Goal: Task Accomplishment & Management: Complete application form

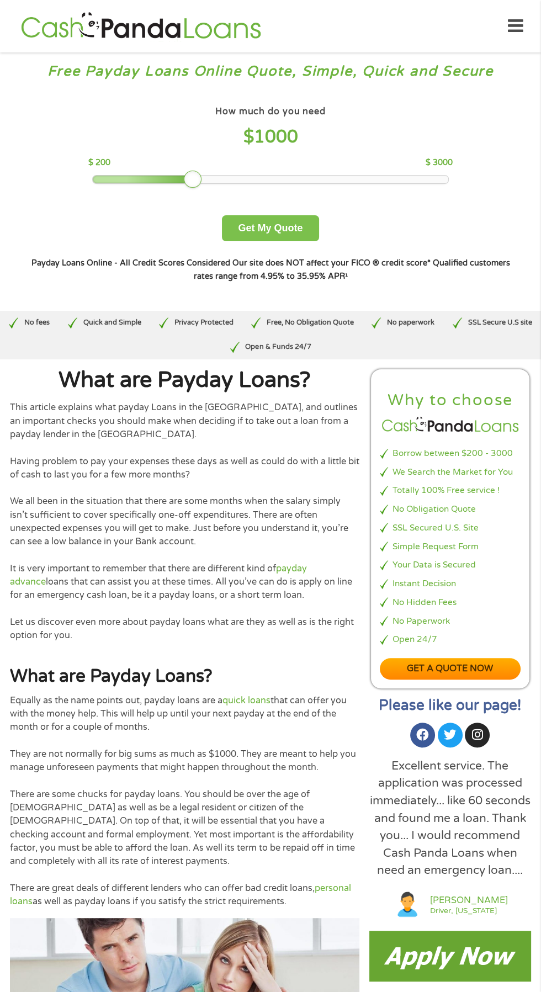
click at [273, 229] on button "Get My Quote" at bounding box center [270, 228] width 97 height 26
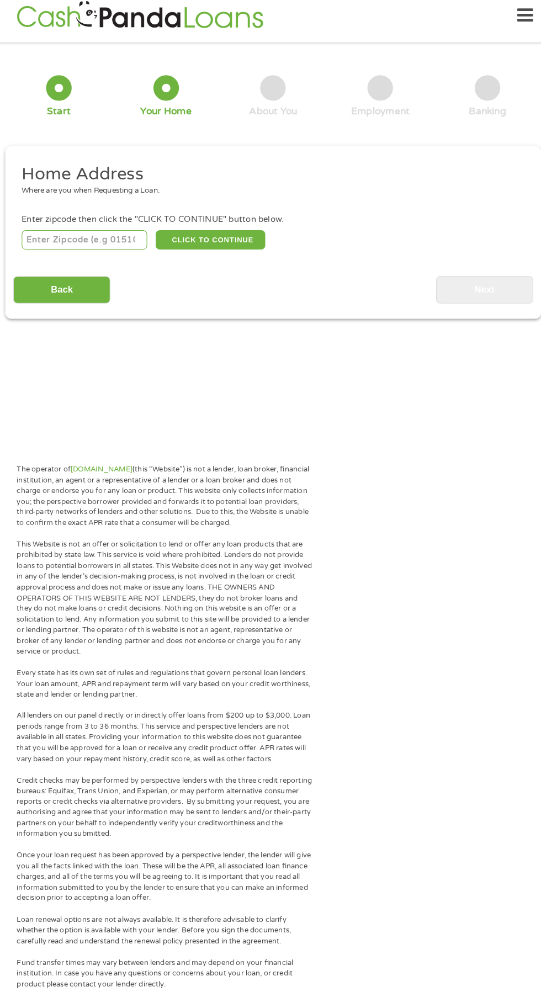
scroll to position [4, 0]
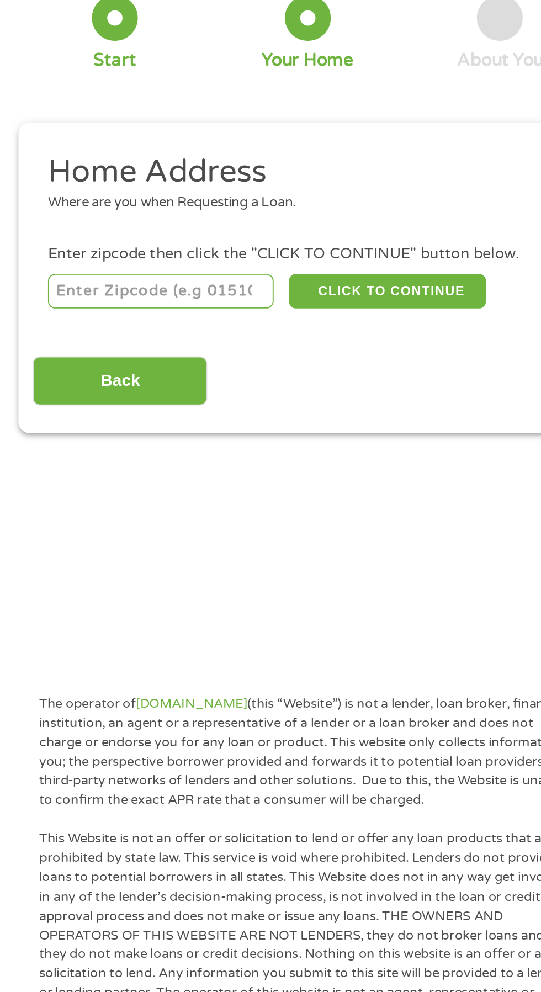
click at [118, 241] on input "number" at bounding box center [87, 240] width 123 height 19
type input "30707"
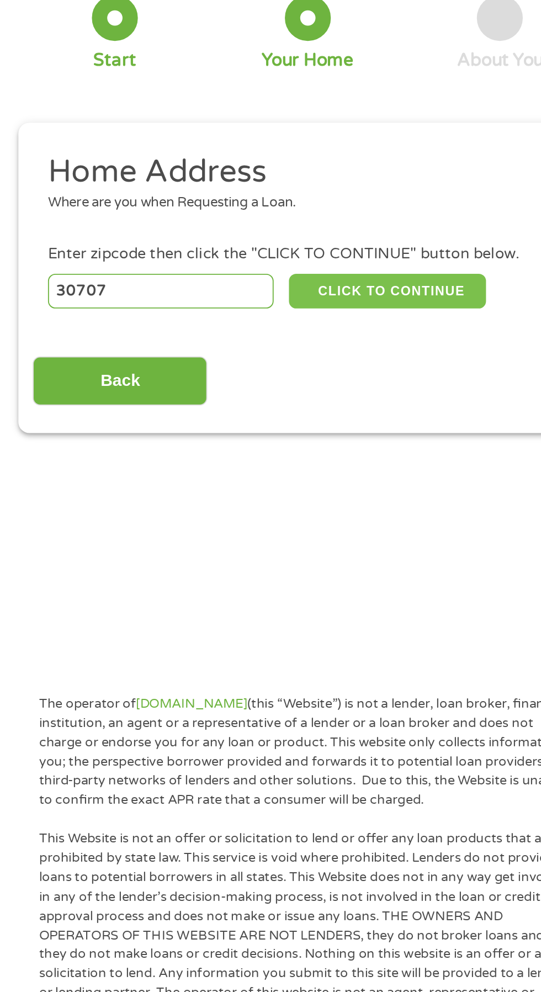
click at [220, 241] on button "CLICK TO CONTINUE" at bounding box center [209, 240] width 107 height 19
type input "30707"
type input "Chickamauga"
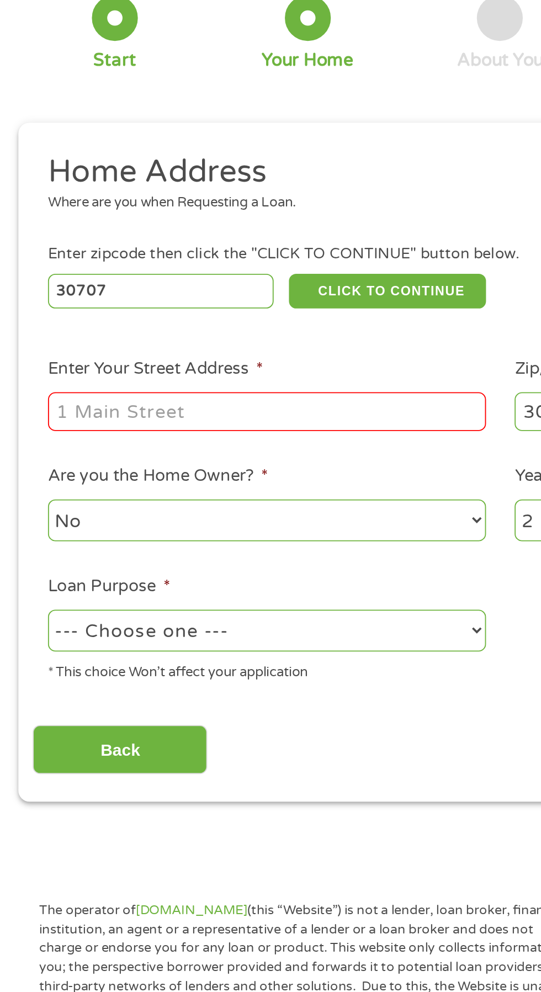
click at [54, 303] on input "Enter Your Street Address *" at bounding box center [144, 305] width 237 height 21
type input "527Childress Hollow Rd"
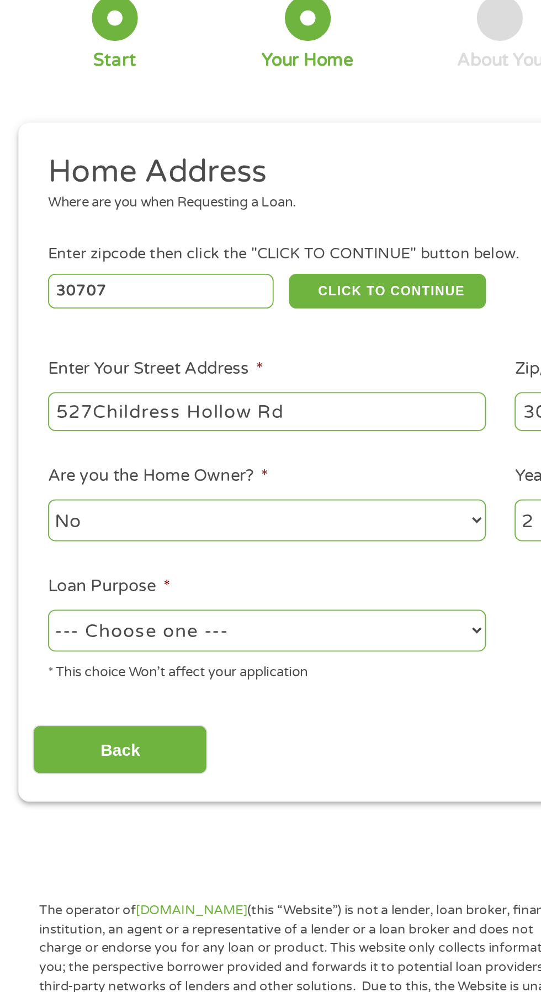
click at [117, 427] on select "--- Choose one --- Pay Bills Debt Consolidation Home Improvement Major Purchase…" at bounding box center [144, 423] width 237 height 23
select select "other"
click at [26, 413] on select "--- Choose one --- Pay Bills Debt Consolidation Home Improvement Major Purchase…" at bounding box center [144, 423] width 237 height 23
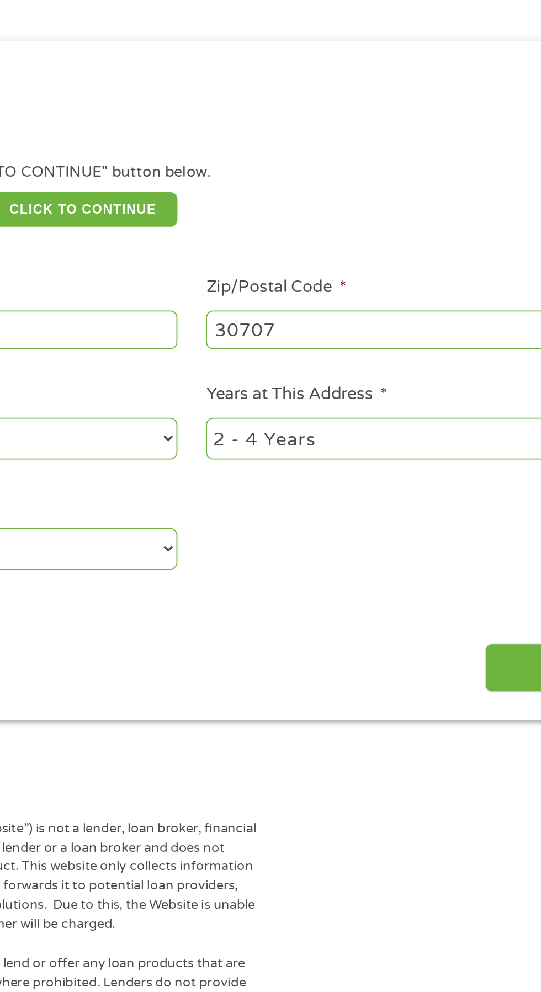
click at [294, 361] on select "1 Year or less 1 - 2 Years 2 - 4 Years Over 4 Years" at bounding box center [396, 364] width 237 height 23
select select "24months"
click at [278, 354] on select "1 Year or less 1 - 2 Years 2 - 4 Years Over 4 Years" at bounding box center [396, 364] width 237 height 23
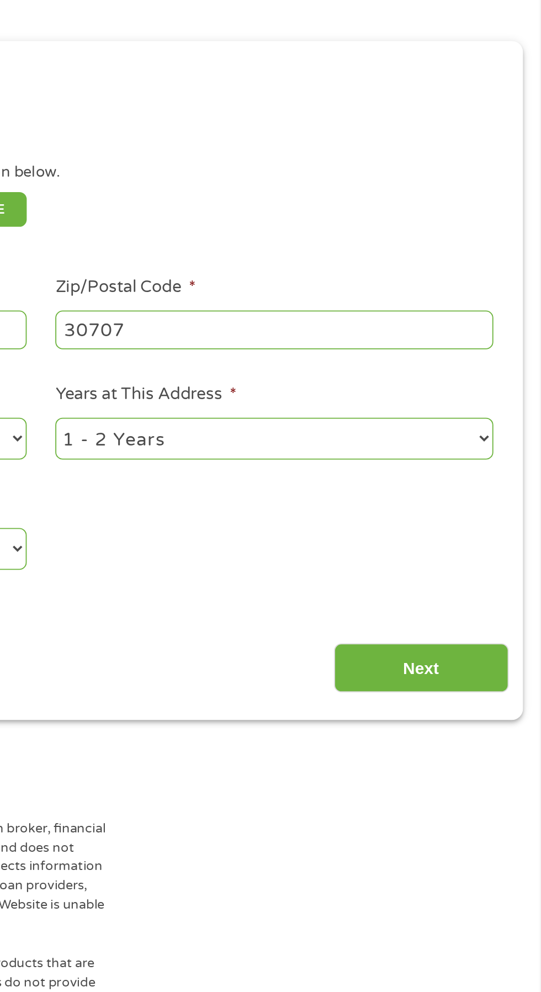
click at [482, 490] on input "Next" at bounding box center [476, 488] width 94 height 27
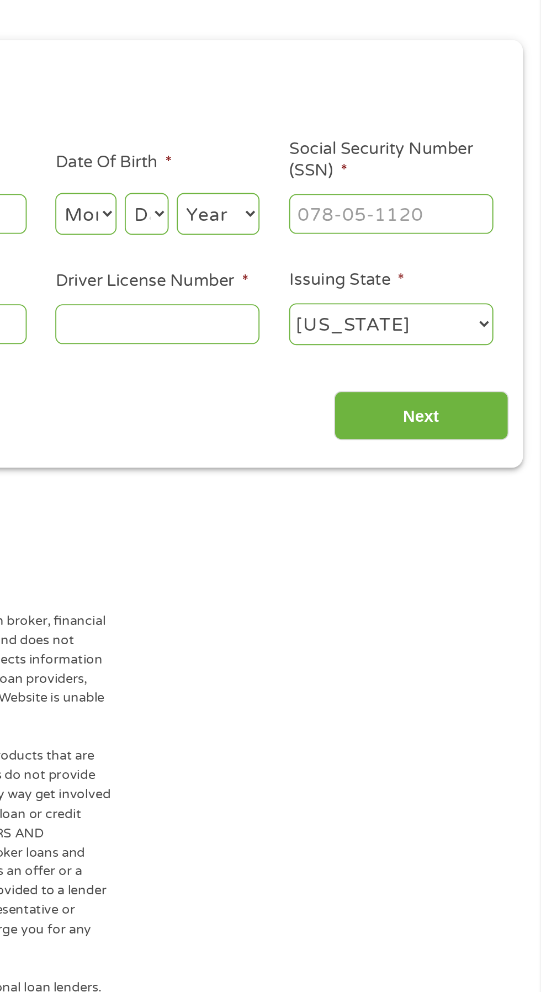
scroll to position [4, 4]
click at [297, 237] on select "Month 1 2 3 4 5 6 7 8 9 10 11 12" at bounding box center [294, 242] width 33 height 23
select select "1"
click at [278, 231] on select "Month 1 2 3 4 5 6 7 8 9 10 11 12" at bounding box center [294, 242] width 33 height 23
click at [332, 241] on select "Day 1 2 3 4 5 6 7 8 9 10 11 12 13 14 15 16 17 18 19 20 21 22 23 24 25 26 27 28 …" at bounding box center [328, 242] width 24 height 23
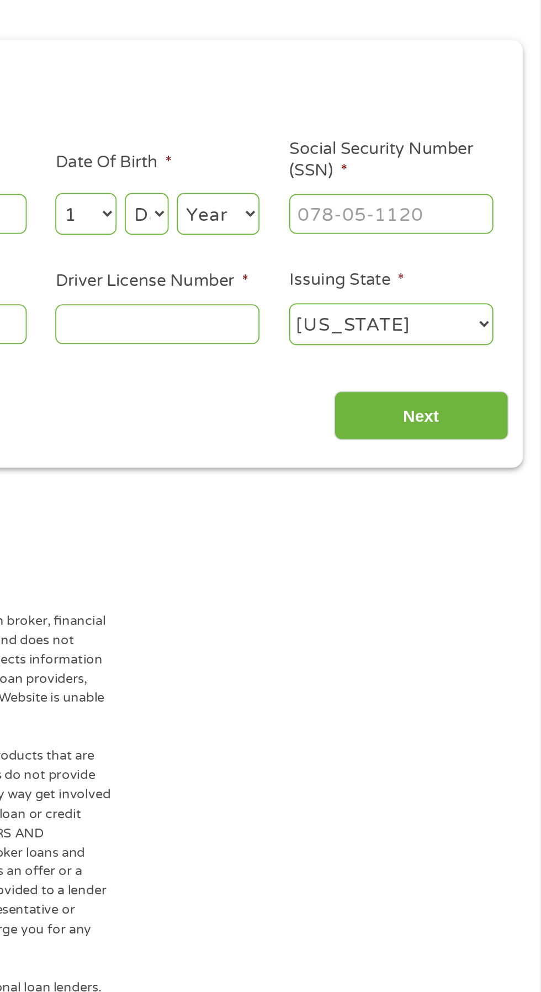
select select "27"
click at [316, 231] on select "Day 1 2 3 4 5 6 7 8 9 10 11 12 13 14 15 16 17 18 19 20 21 22 23 24 25 26 27 28 …" at bounding box center [328, 242] width 24 height 23
click at [375, 243] on select "Year [DATE] 2006 2005 2004 2003 2002 2001 2000 1999 1998 1997 1996 1995 1994 19…" at bounding box center [366, 242] width 45 height 23
select select "1965"
click at [344, 231] on select "Year [DATE] 2006 2005 2004 2003 2002 2001 2000 1999 1998 1997 1996 1995 1994 19…" at bounding box center [366, 242] width 45 height 23
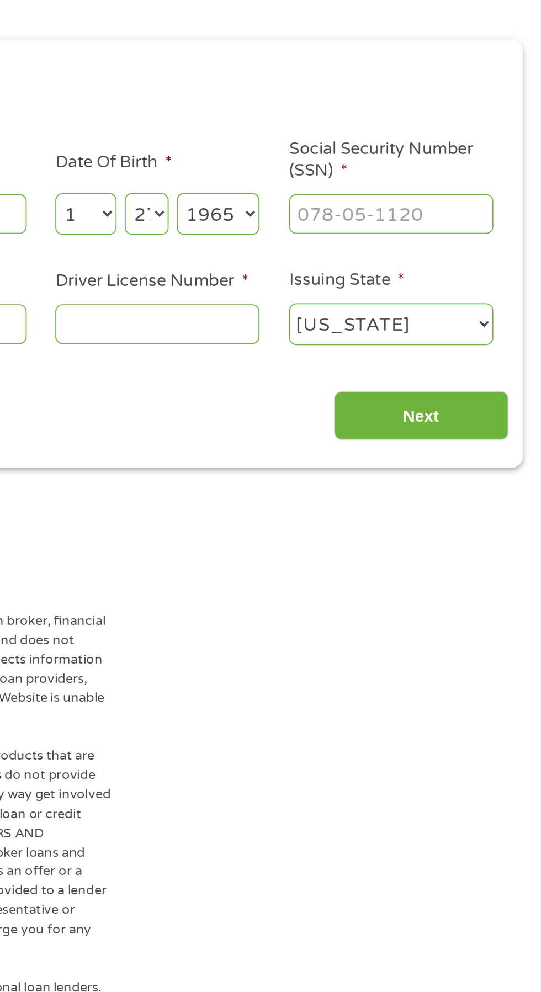
click at [484, 244] on input "Social Security Number (SSN) *" at bounding box center [459, 242] width 110 height 21
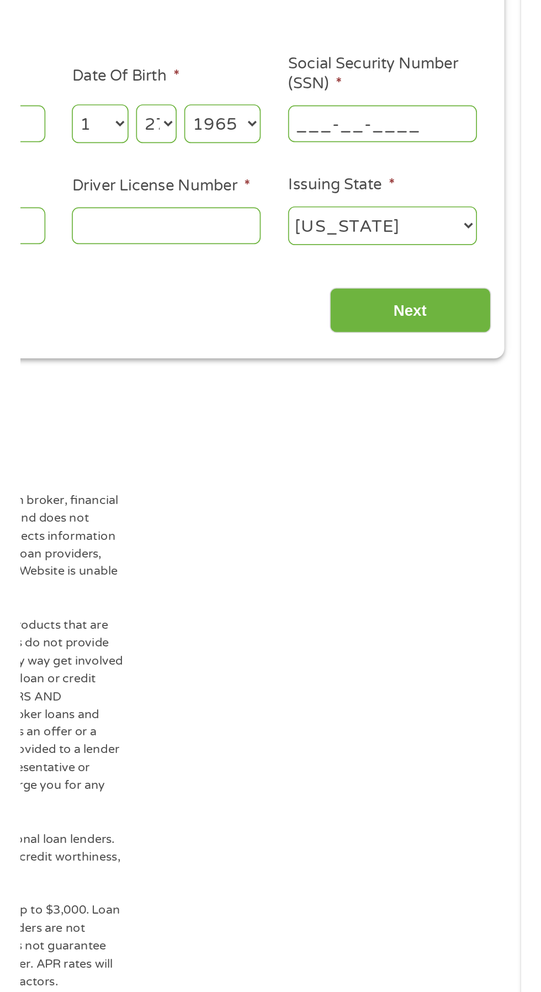
scroll to position [5, 0]
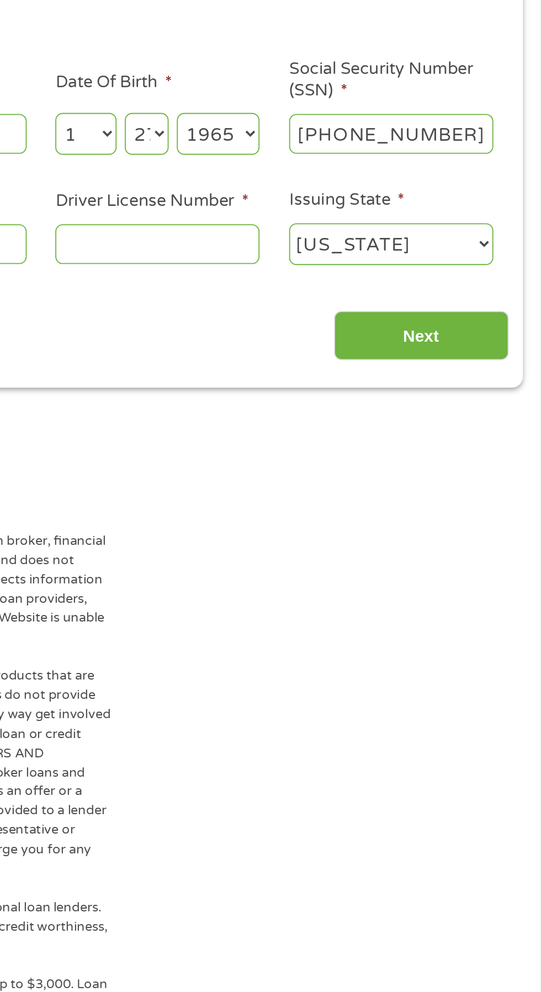
type input "548-53-4682"
click at [297, 300] on input "Driver License Number *" at bounding box center [333, 301] width 110 height 21
type input "092139671"
click at [487, 350] on input "Next" at bounding box center [476, 351] width 94 height 27
click at [508, 293] on select "[US_STATE] [US_STATE] [US_STATE] [US_STATE] [US_STATE] [US_STATE] [US_STATE] [U…" at bounding box center [459, 302] width 110 height 23
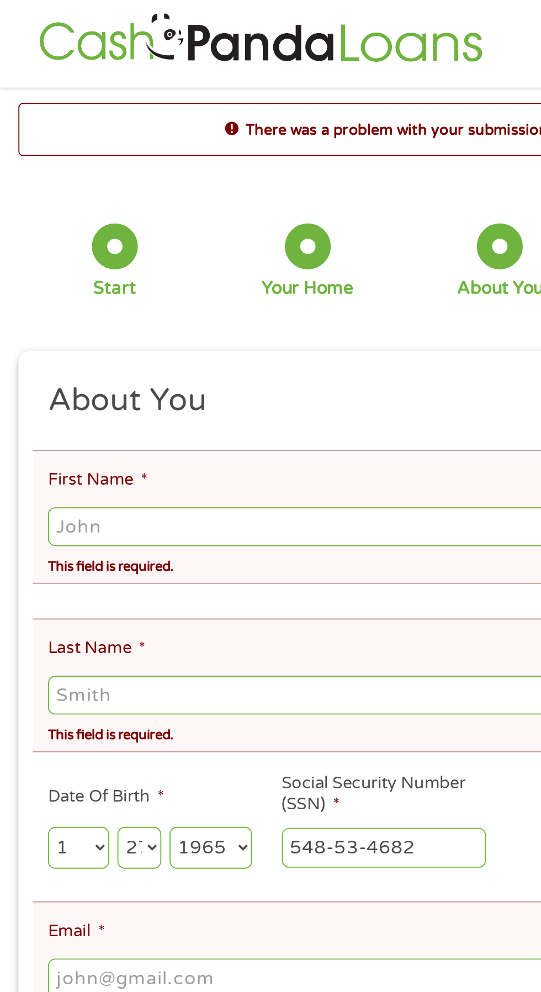
click at [79, 286] on input "First Name *" at bounding box center [270, 284] width 489 height 21
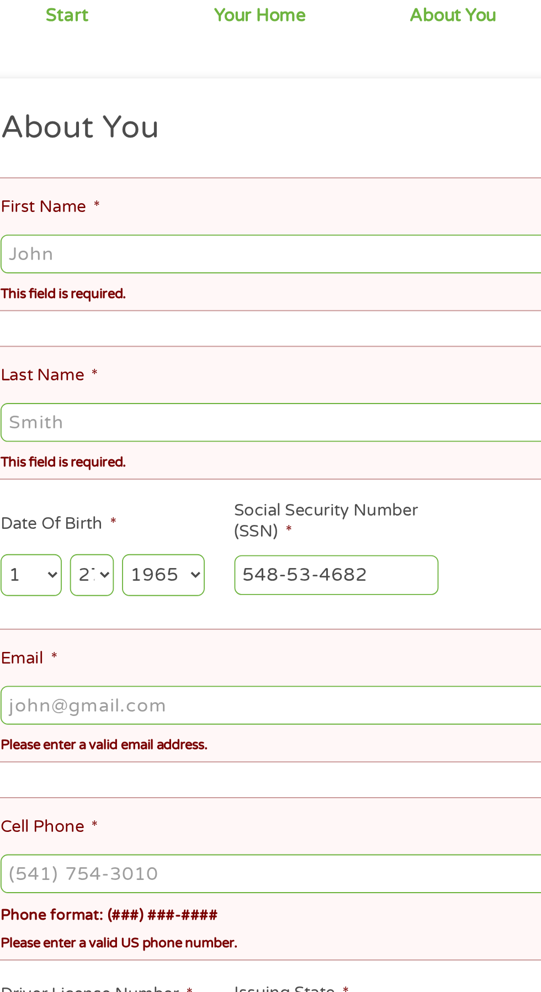
type input "ShelbyTracy"
type input "[PERSON_NAME]"
type input "[EMAIL_ADDRESS][DOMAIN_NAME]"
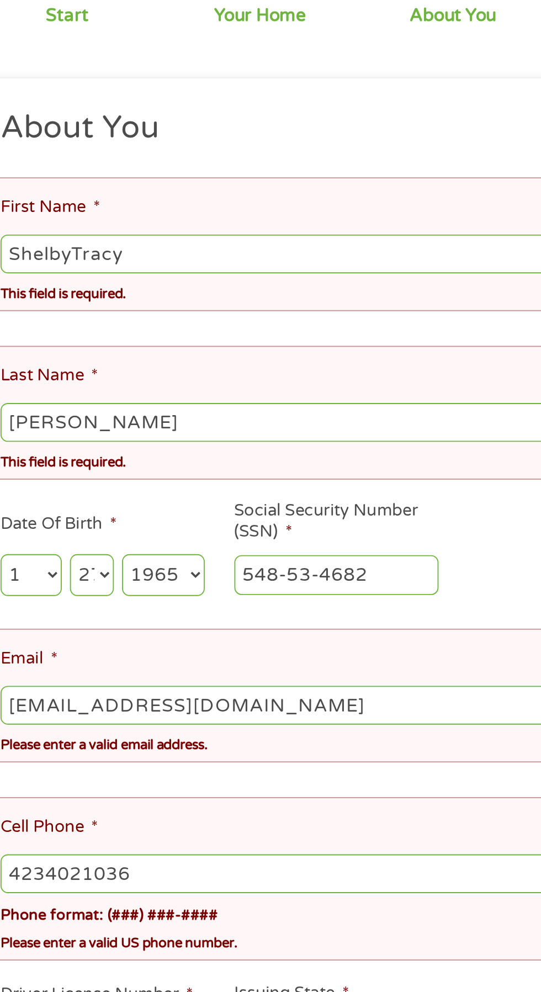
type input "[PHONE_NUMBER]"
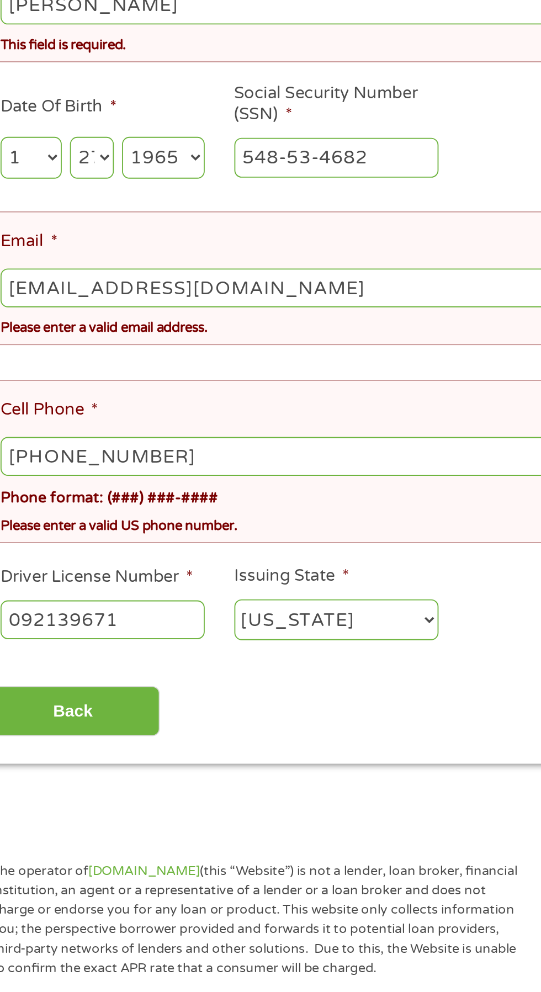
click at [231, 697] on select "[US_STATE] [US_STATE] [US_STATE] [US_STATE] [US_STATE] [US_STATE] [US_STATE] [U…" at bounding box center [207, 708] width 110 height 23
select select "[US_STATE]"
click at [152, 697] on select "[US_STATE] [US_STATE] [US_STATE] [US_STATE] [US_STATE] [US_STATE] [US_STATE] [U…" at bounding box center [207, 708] width 110 height 23
click at [64, 744] on input "Back" at bounding box center [65, 757] width 94 height 27
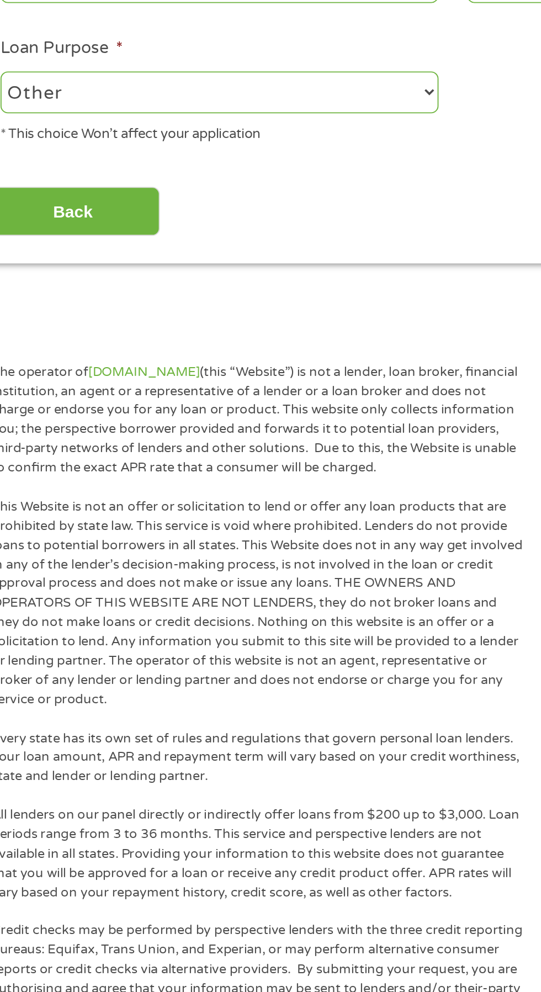
scroll to position [4, 4]
click at [248, 418] on select "--- Choose one --- Pay Bills Debt Consolidation Home Improvement Major Purchase…" at bounding box center [144, 423] width 237 height 23
click at [26, 412] on select "--- Choose one --- Pay Bills Debt Consolidation Home Improvement Major Purchase…" at bounding box center [144, 423] width 237 height 23
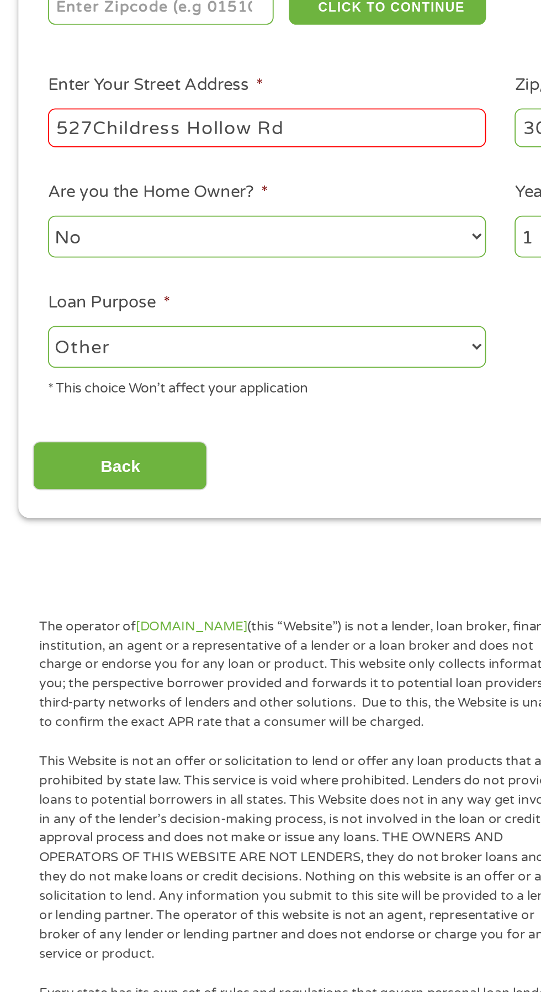
scroll to position [5, 0]
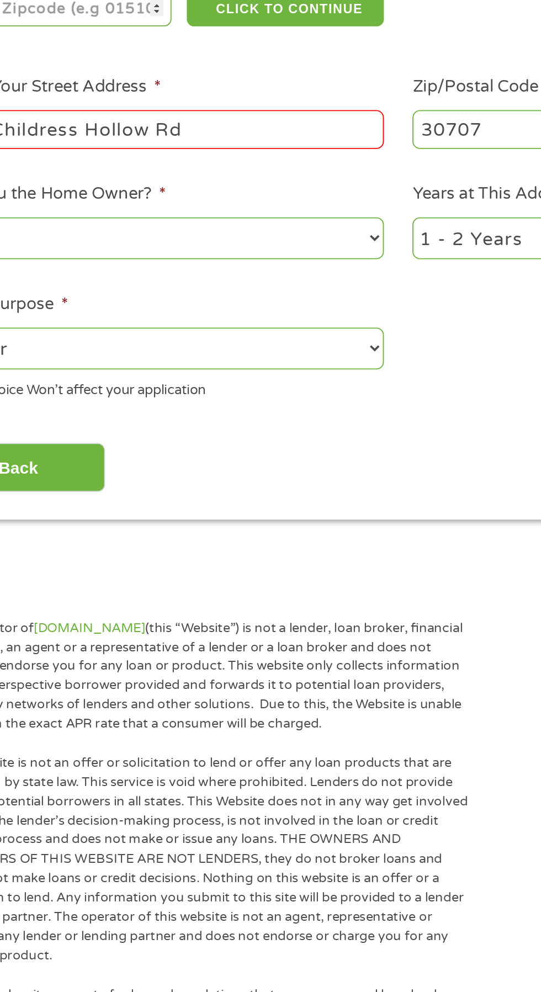
click at [92, 486] on input "Back" at bounding box center [65, 487] width 94 height 27
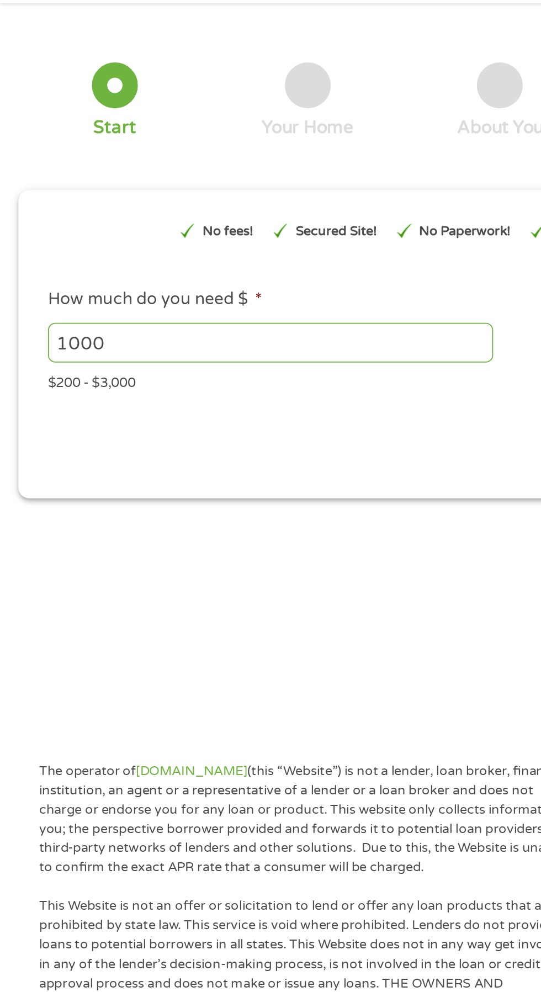
click at [99, 228] on input "1000" at bounding box center [146, 230] width 241 height 21
click at [66, 230] on input "10002000" at bounding box center [146, 230] width 241 height 21
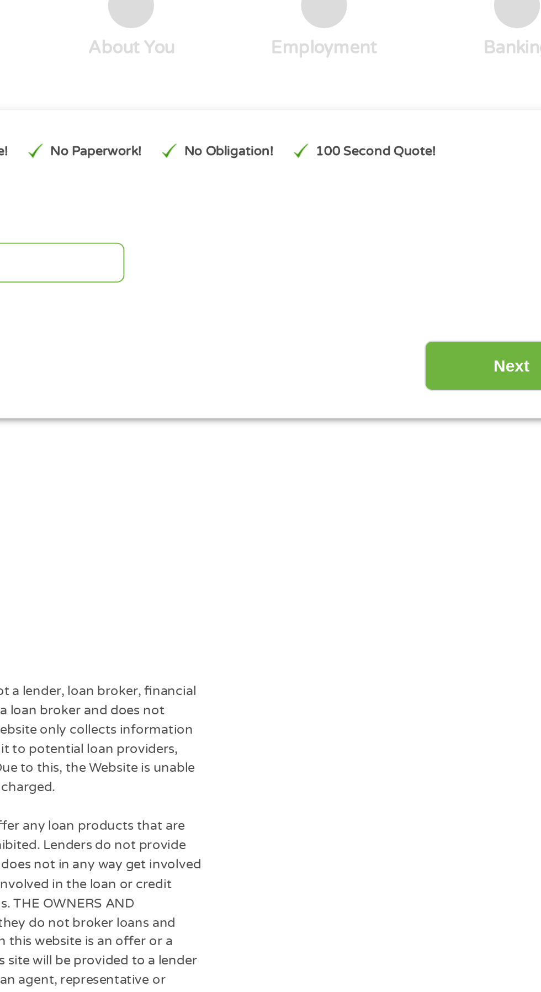
type input "2000"
click at [457, 285] on input "Next" at bounding box center [476, 286] width 94 height 27
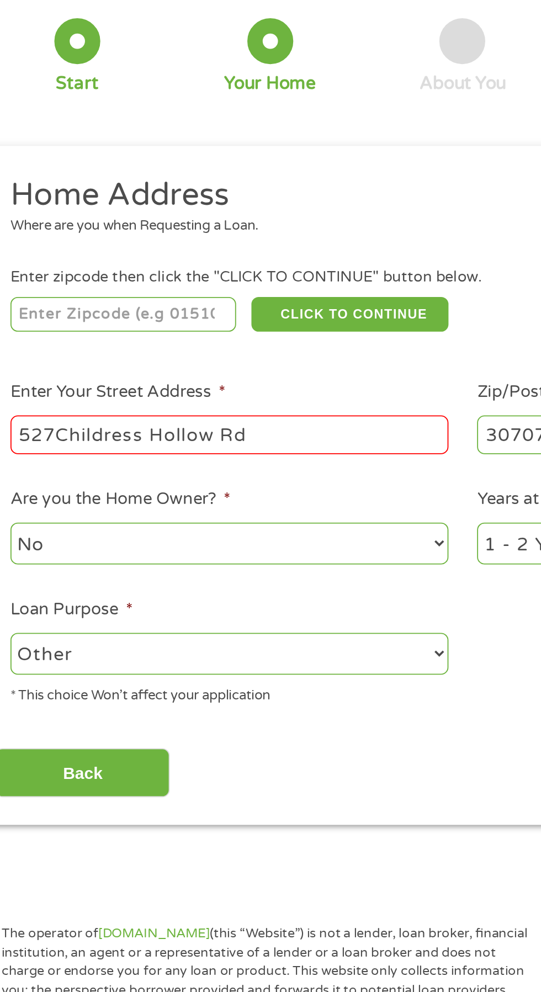
click at [103, 243] on input "number" at bounding box center [87, 239] width 123 height 19
type input "30707"
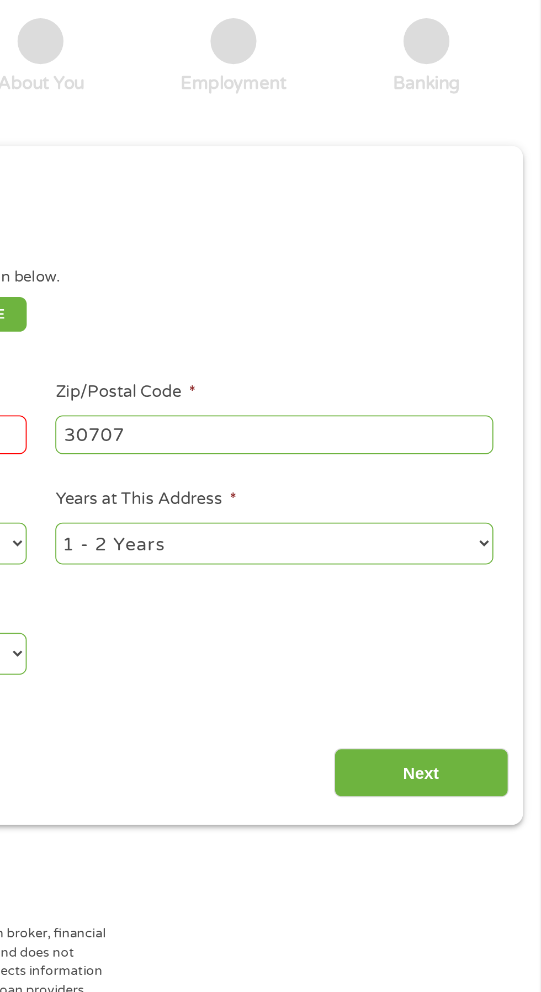
click at [467, 492] on input "Next" at bounding box center [476, 487] width 94 height 27
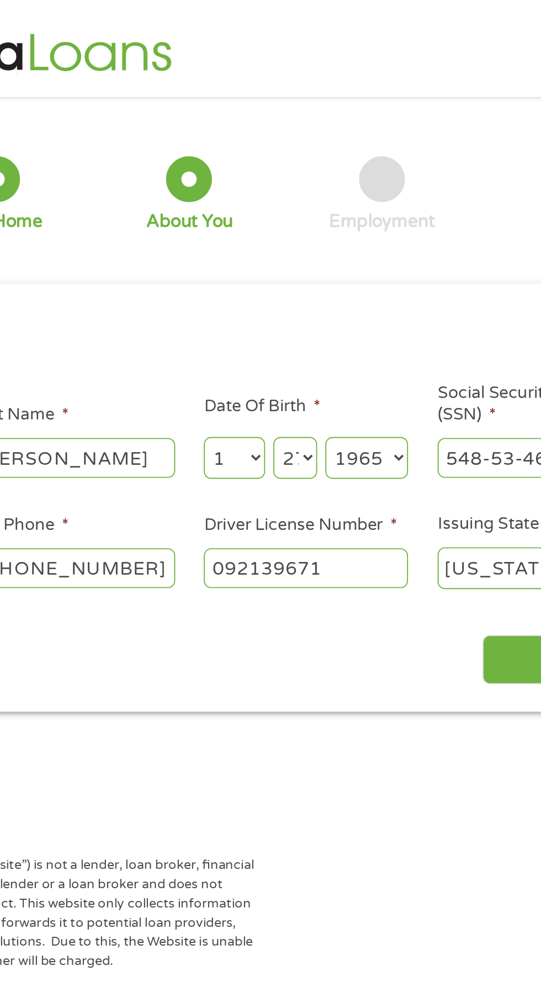
scroll to position [0, 0]
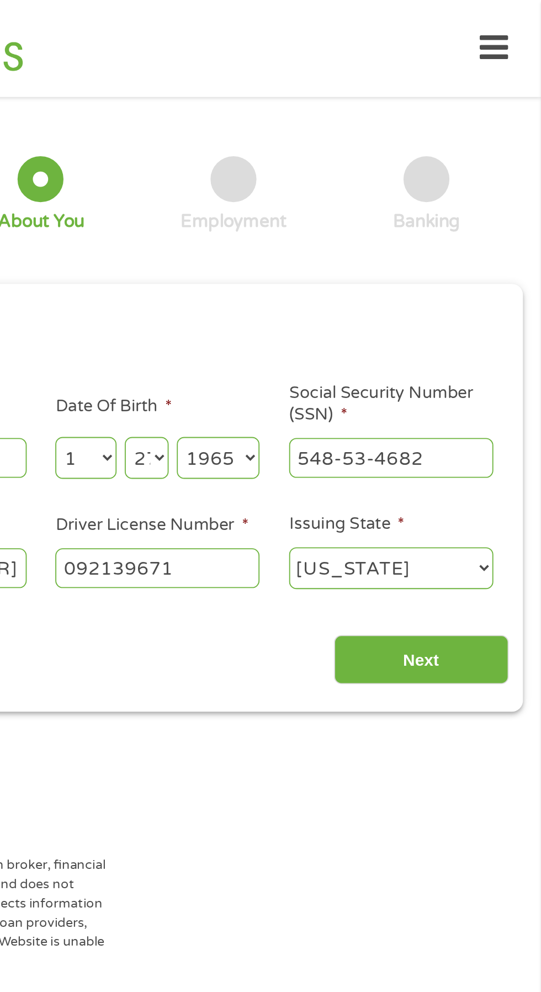
click at [482, 349] on input "Next" at bounding box center [476, 356] width 94 height 27
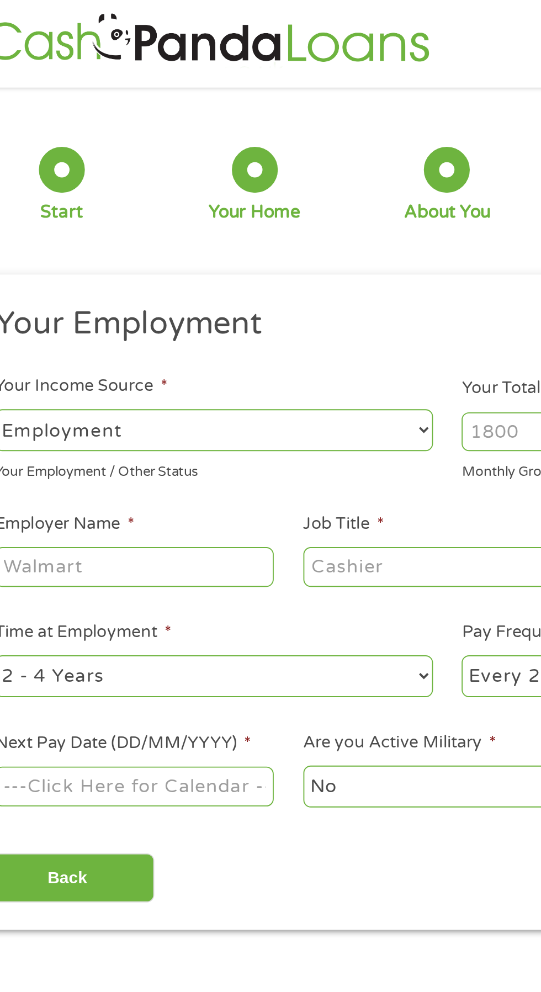
scroll to position [4, 0]
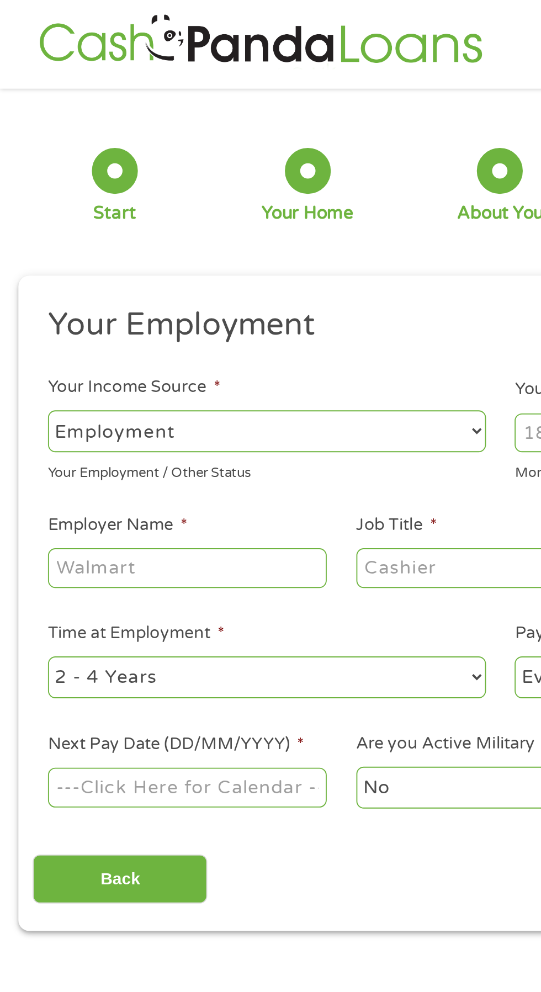
click at [44, 236] on select "--- Choose one --- Employment [DEMOGRAPHIC_DATA] Benefits" at bounding box center [144, 233] width 237 height 23
select select "selfEmployed"
click at [26, 222] on select "--- Choose one --- Employment [DEMOGRAPHIC_DATA] Benefits" at bounding box center [144, 233] width 237 height 23
click at [38, 312] on input "Employer Name *" at bounding box center [101, 306] width 151 height 21
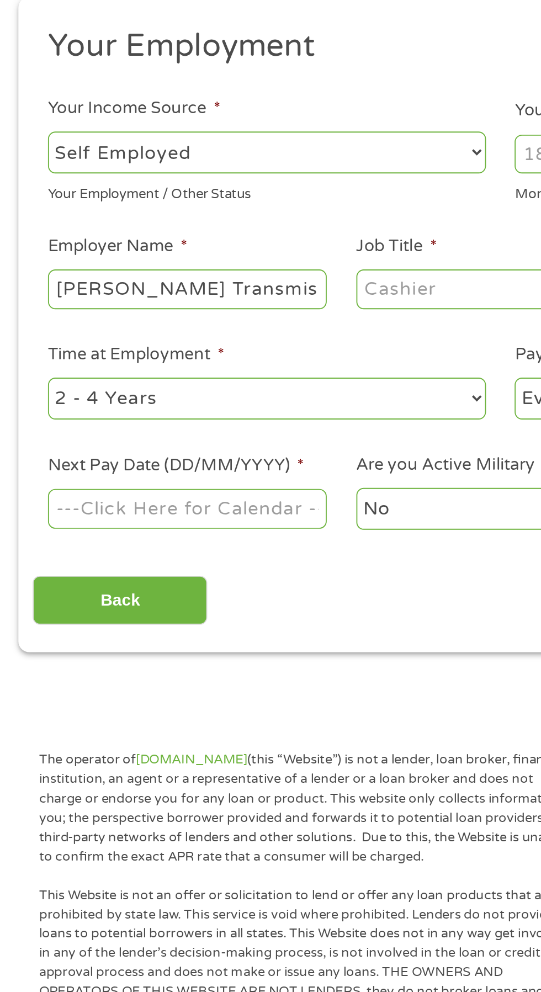
scroll to position [0, 22]
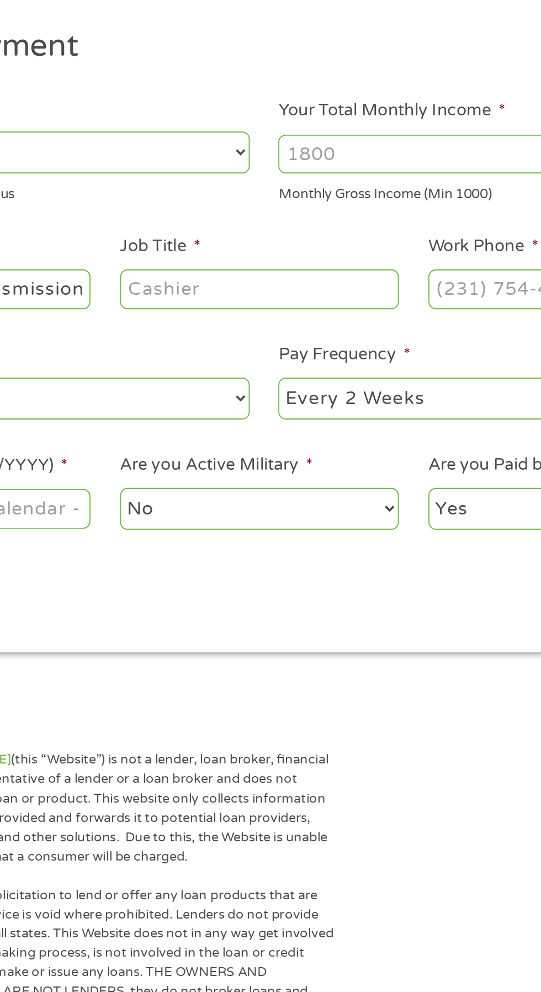
type input "[PERSON_NAME] Transmission Service"
click at [231, 302] on input "Job Title *" at bounding box center [268, 306] width 151 height 21
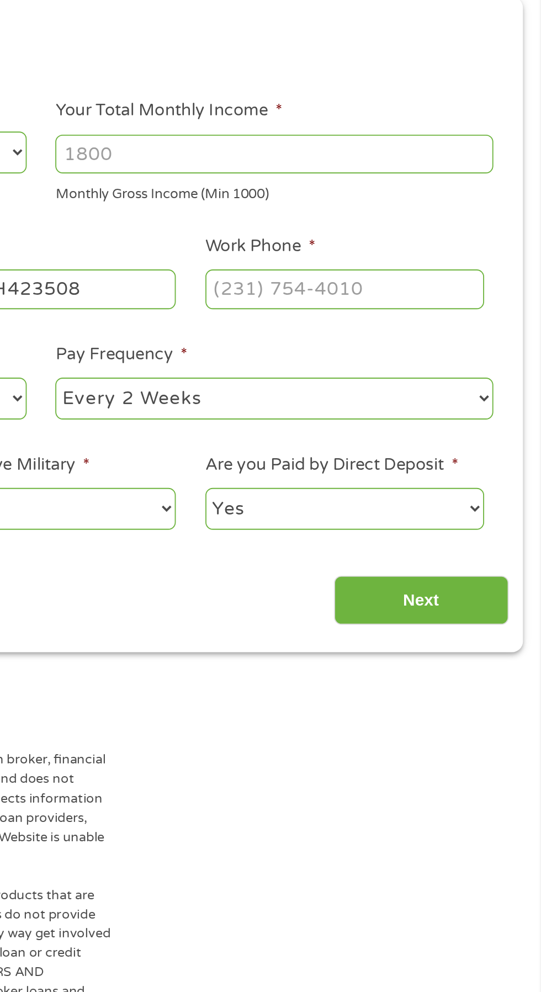
scroll to position [4, 0]
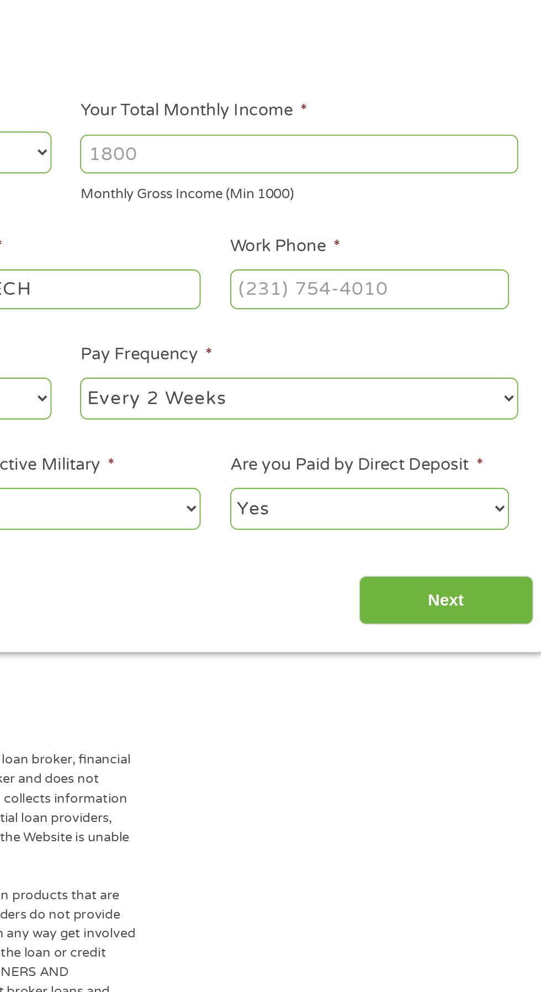
type input "R&R TECH"
click at [381, 306] on input "Work Phone *" at bounding box center [434, 306] width 151 height 21
type input "[PHONE_NUMBER]"
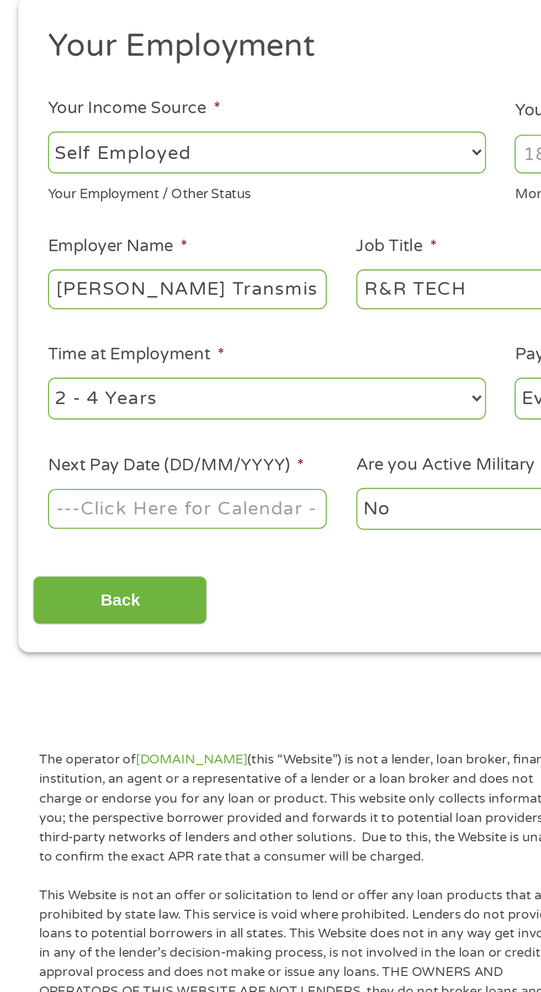
click at [242, 370] on select "--- Choose one --- 1 Year or less 1 - 2 Years 2 - 4 Years Over 4 Years" at bounding box center [144, 366] width 237 height 23
select select "12months"
click at [26, 355] on select "--- Choose one --- 1 Year or less 1 - 2 Years 2 - 4 Years Over 4 Years" at bounding box center [144, 366] width 237 height 23
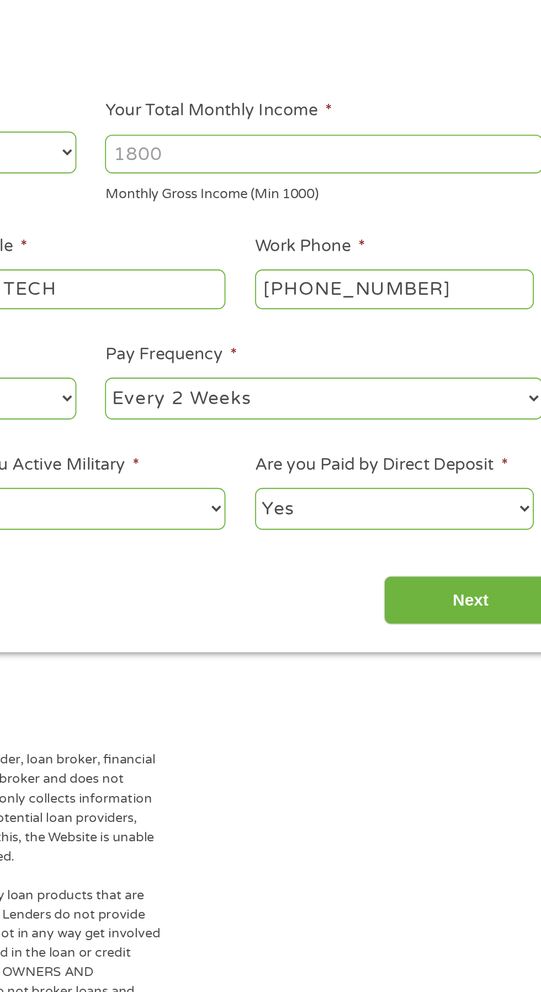
click at [482, 361] on select "--- Choose one --- Every 2 Weeks Every Week Monthly Semi-Monthly" at bounding box center [396, 366] width 237 height 23
select select "monthly"
click at [278, 355] on select "--- Choose one --- Every 2 Weeks Every Week Monthly Semi-Monthly" at bounding box center [396, 366] width 237 height 23
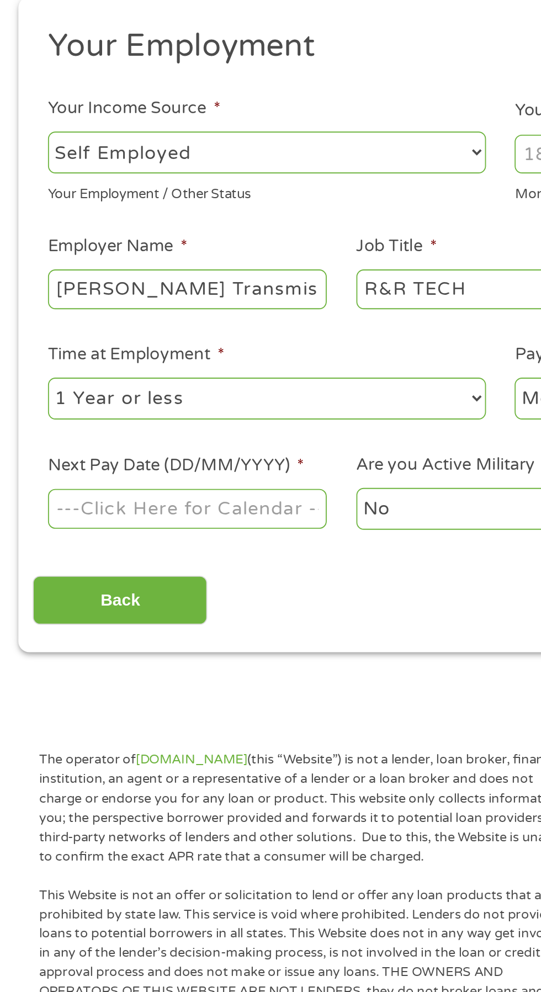
click at [91, 432] on body "Home Get Loan Offer How it works FAQs Blog Cash Loans Quick Loans Online Loans …" at bounding box center [270, 837] width 541 height 1682
click at [109, 420] on input "Next Pay Date (DD/MM/YYYY) *" at bounding box center [101, 425] width 151 height 21
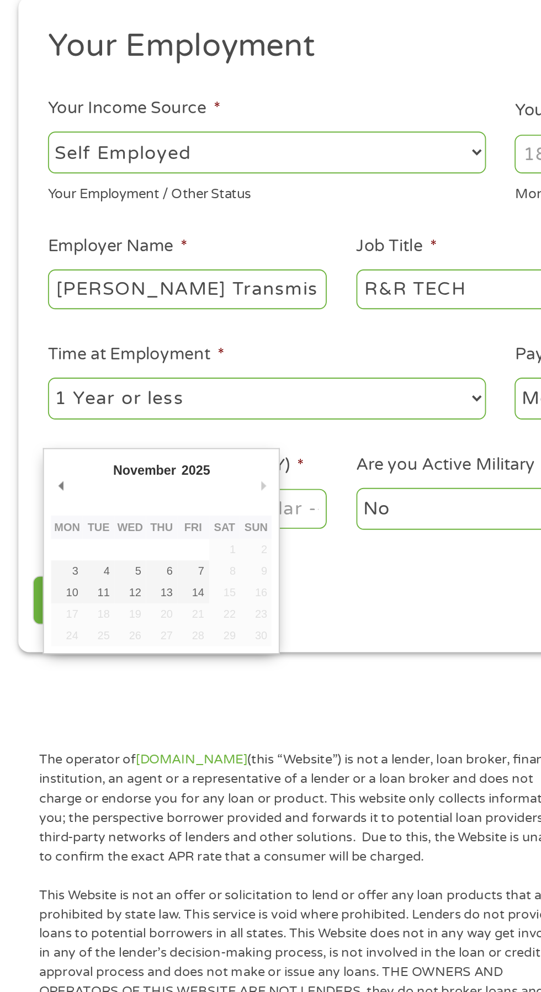
type input "[DATE]"
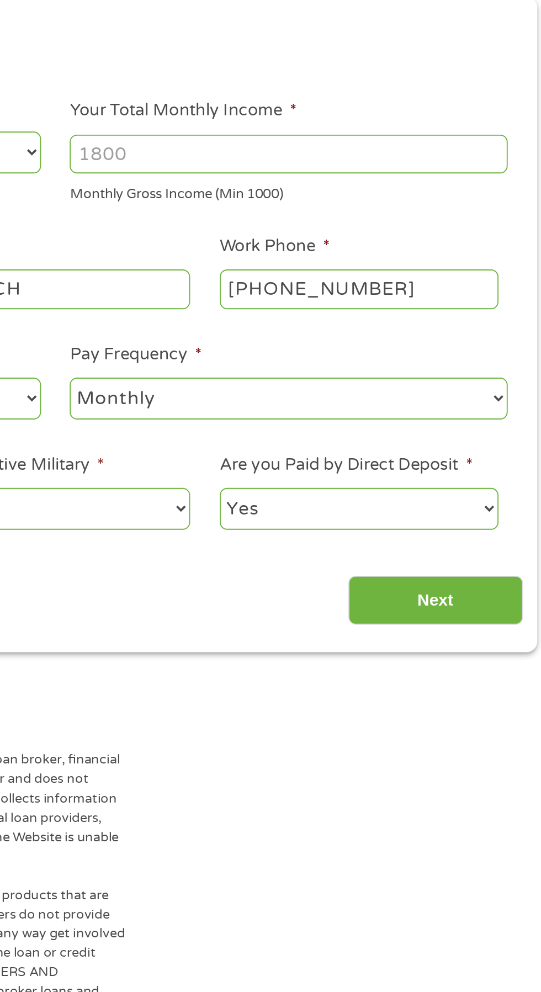
click at [503, 425] on select "Yes No" at bounding box center [434, 425] width 151 height 23
select select "0"
click at [359, 414] on select "Yes No" at bounding box center [434, 425] width 151 height 23
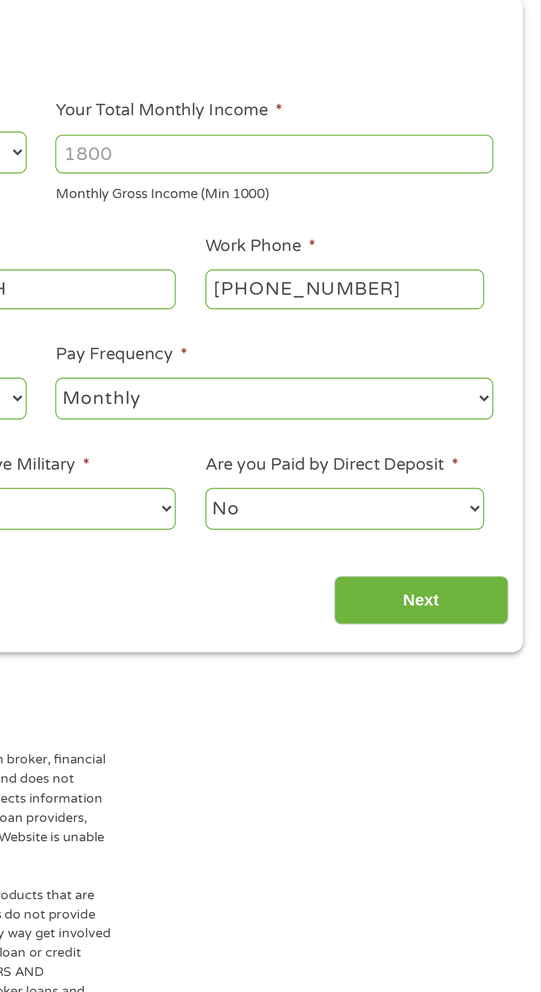
click at [470, 471] on input "Next" at bounding box center [476, 475] width 94 height 27
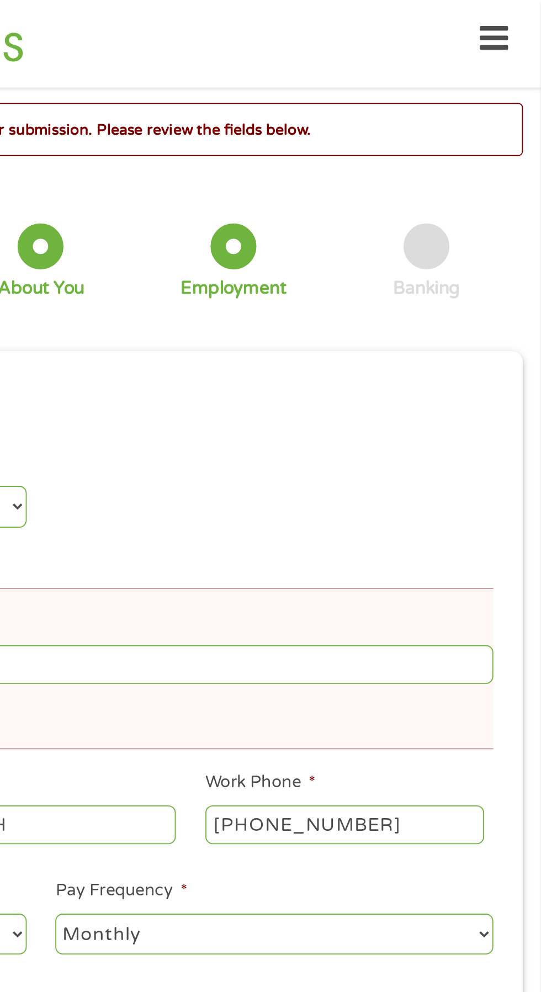
scroll to position [5, 0]
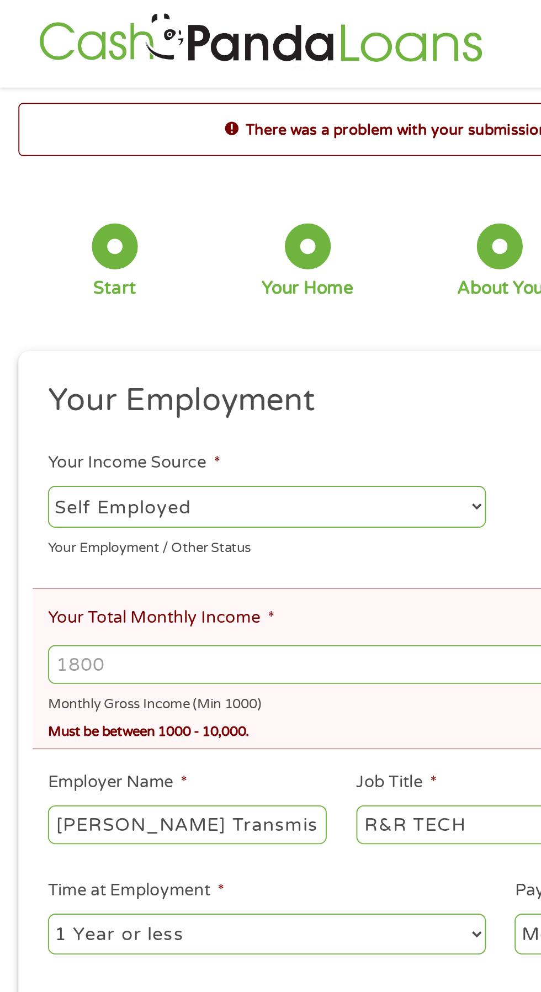
click at [70, 355] on input "Your Total Monthly Income *" at bounding box center [270, 359] width 489 height 21
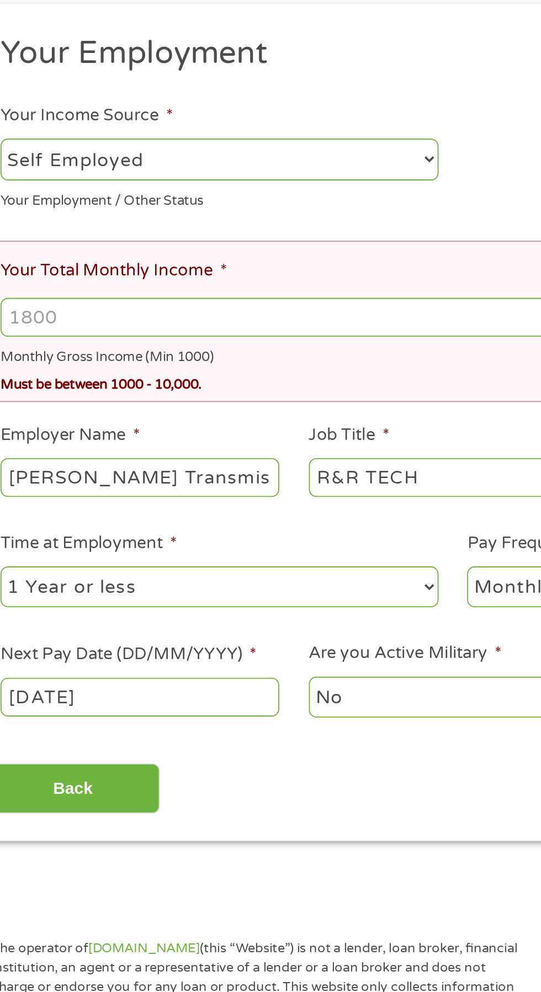
click at [231, 356] on input "Your Total Monthly Income *" at bounding box center [270, 359] width 489 height 21
click at [74, 357] on input "Your Total Monthly Income *" at bounding box center [270, 359] width 489 height 21
click at [68, 355] on input "Your Total Monthly Income *" at bounding box center [270, 359] width 489 height 21
click at [62, 355] on input "Your Total Monthly Income *" at bounding box center [270, 359] width 489 height 21
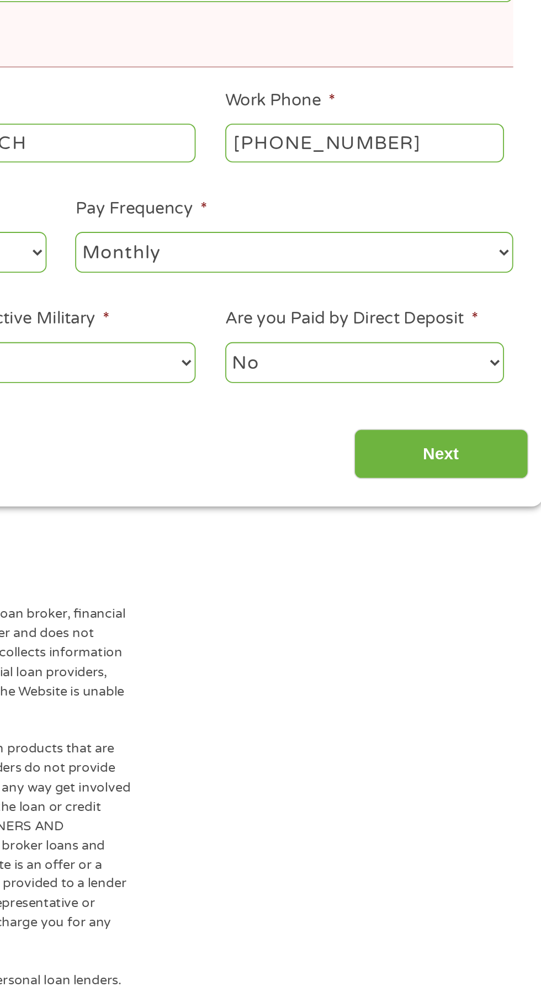
type input "2600"
click at [476, 625] on input "Next" at bounding box center [476, 613] width 94 height 27
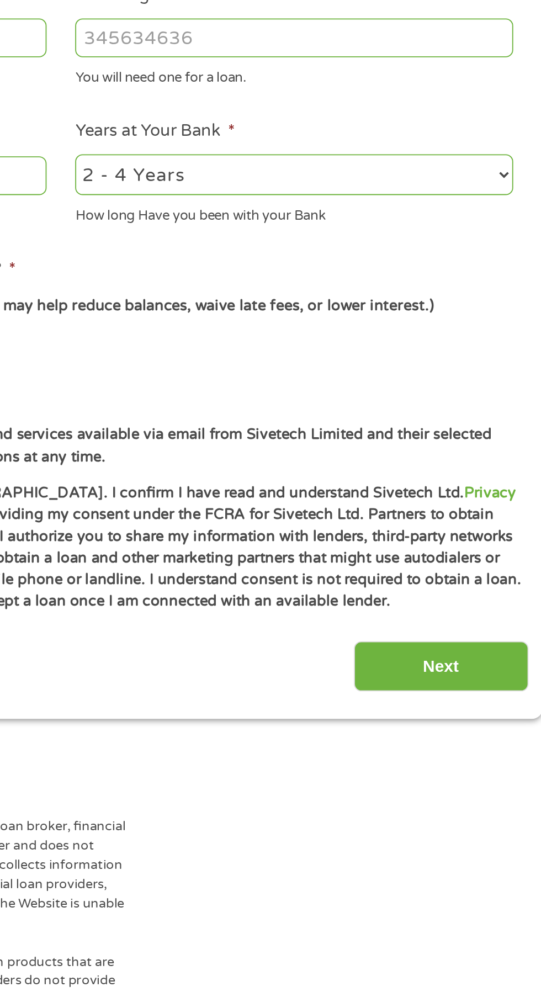
scroll to position [4, 4]
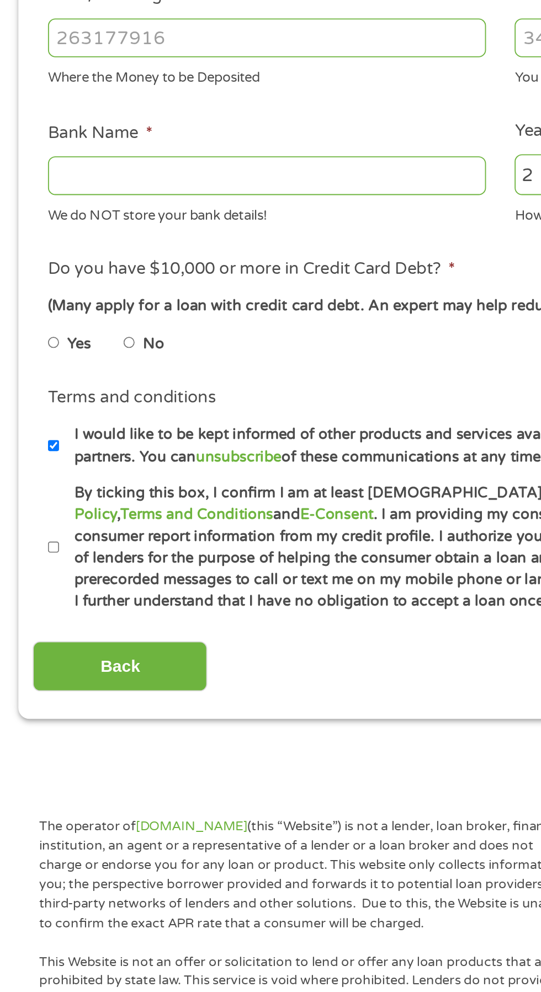
click at [71, 459] on input "Bank Name *" at bounding box center [144, 463] width 237 height 21
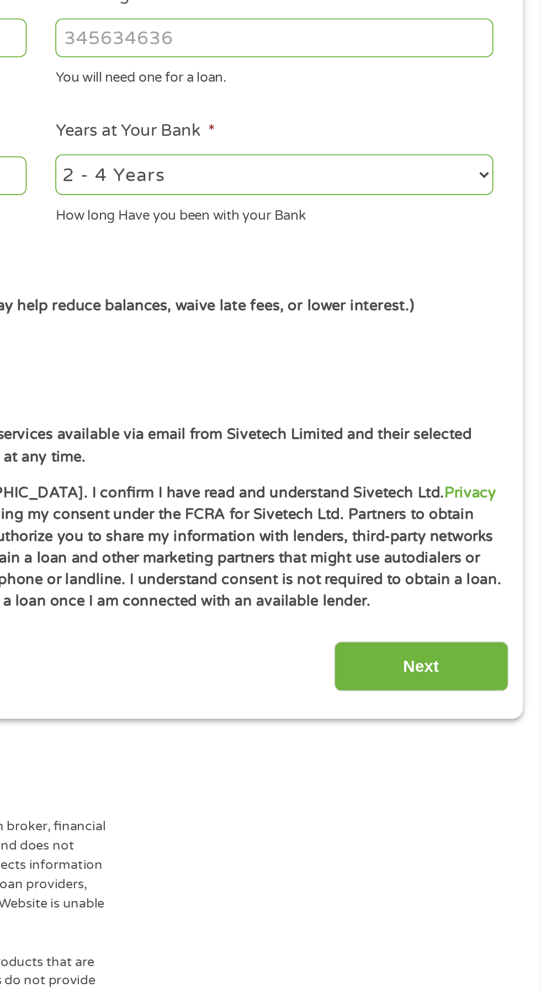
scroll to position [5, 0]
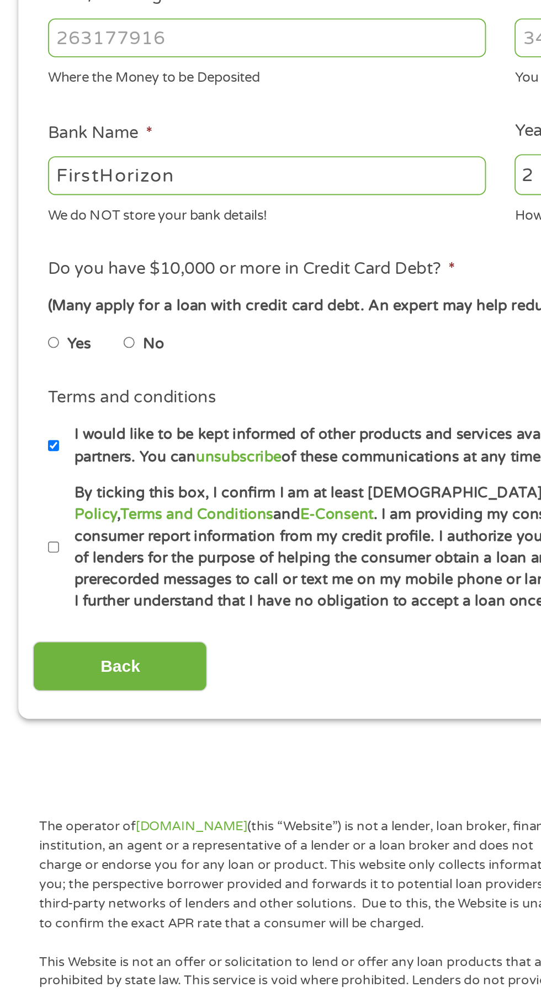
type input "FirstHorizon"
click at [81, 551] on label "No" at bounding box center [83, 555] width 12 height 12
click at [73, 551] on input "No" at bounding box center [70, 554] width 7 height 18
radio input "true"
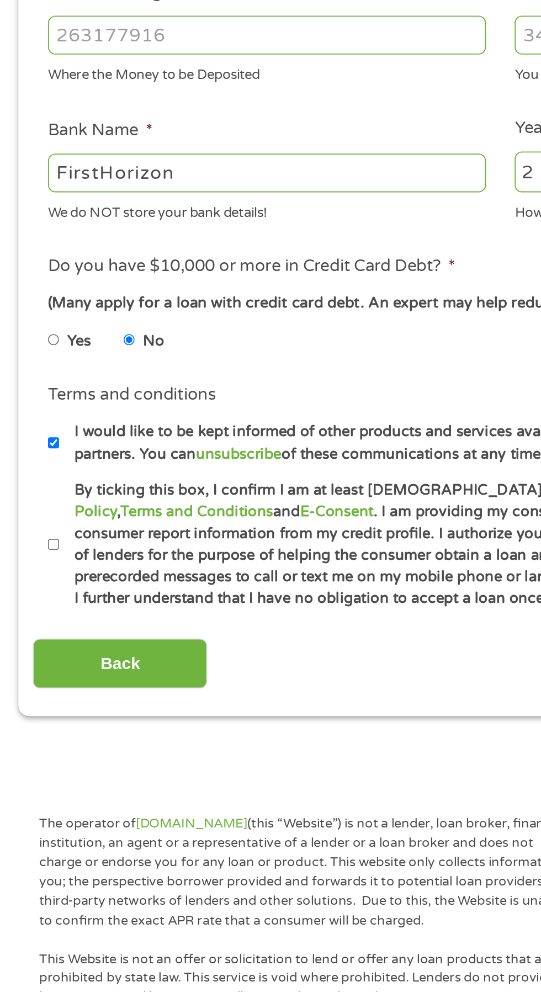
click at [34, 663] on label "By ticking this box, I confirm I am at least [DEMOGRAPHIC_DATA]. I confirm I ha…" at bounding box center [275, 664] width 487 height 71
click at [33, 663] on input "By ticking this box, I confirm I am at least [DEMOGRAPHIC_DATA]. I confirm I ha…" at bounding box center [29, 665] width 7 height 18
checkbox input "true"
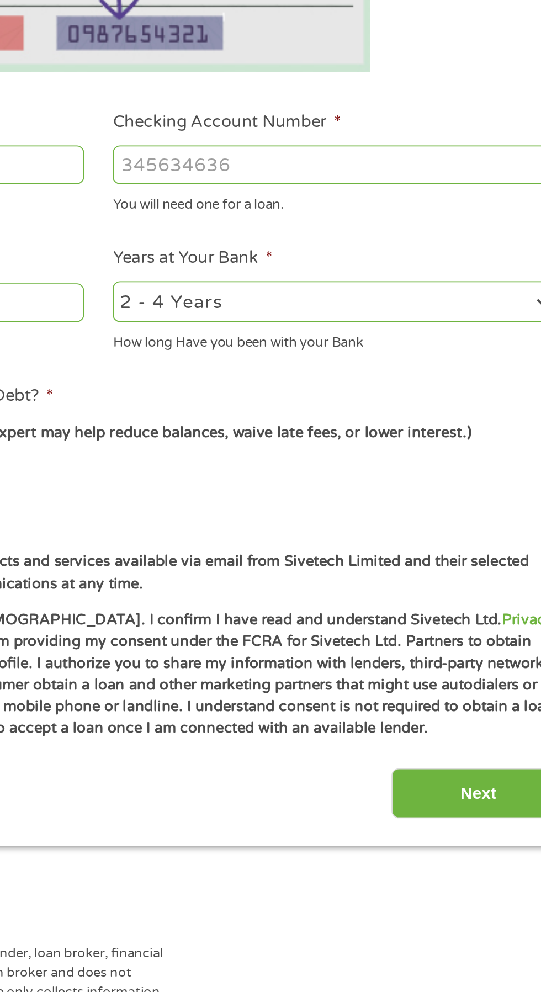
click at [468, 723] on input "Next" at bounding box center [476, 728] width 94 height 27
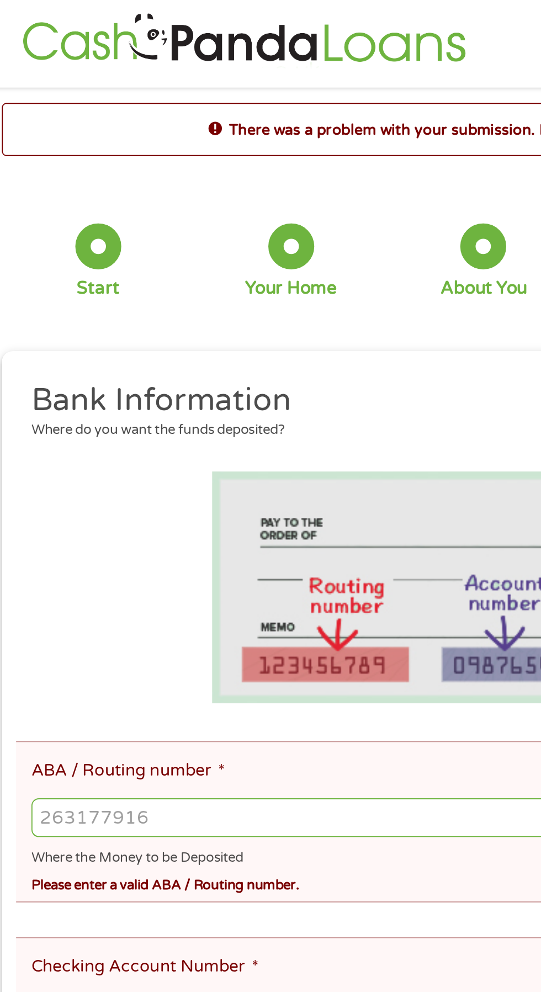
click at [111, 438] on input "ABA / Routing number *" at bounding box center [270, 442] width 489 height 21
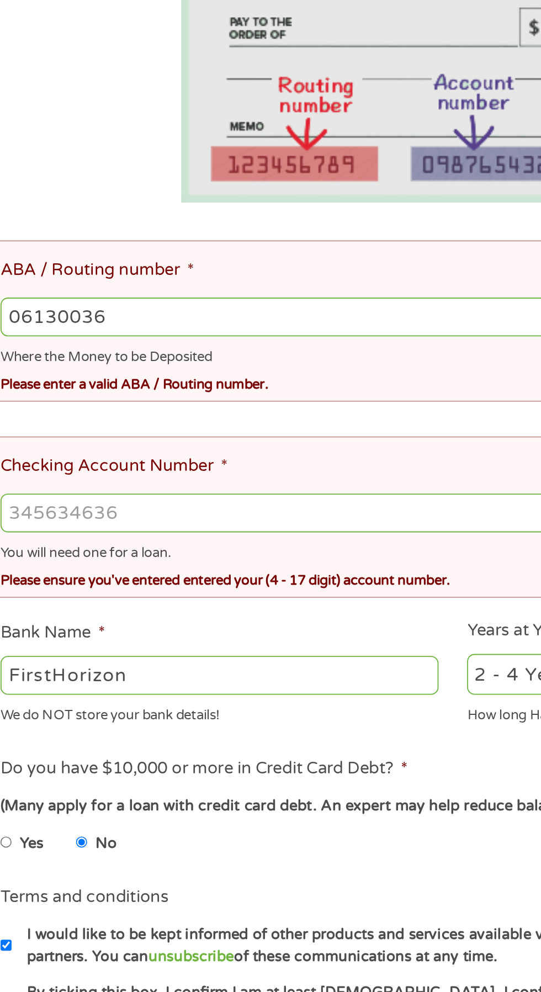
type input "061300367"
type input "FIRST [US_STATE] BANK"
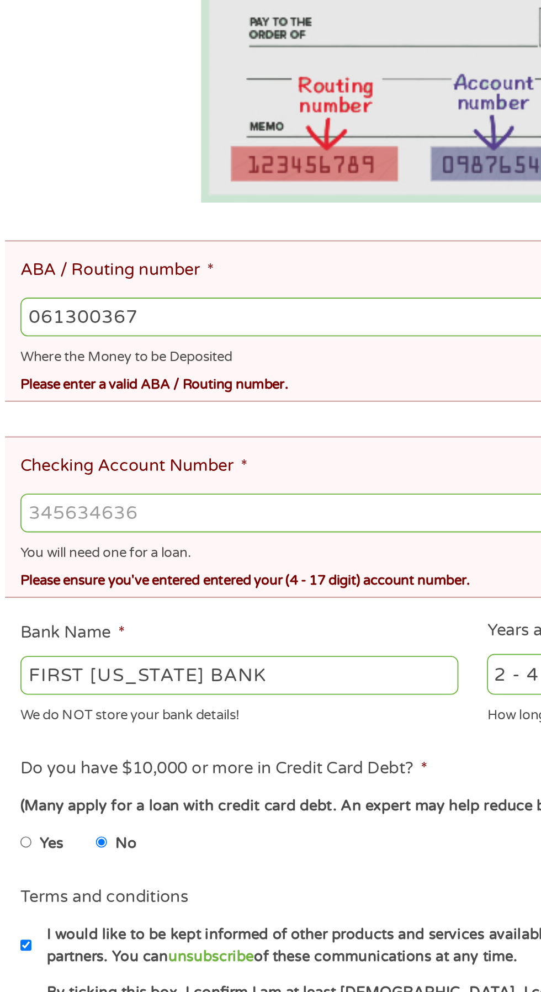
type input "061300367"
click at [110, 538] on input "Checking Account Number *" at bounding box center [270, 547] width 489 height 21
click at [103, 539] on input "Checking Account Number *" at bounding box center [270, 547] width 489 height 21
click at [99, 544] on input "Checking Account Number *" at bounding box center [270, 547] width 489 height 21
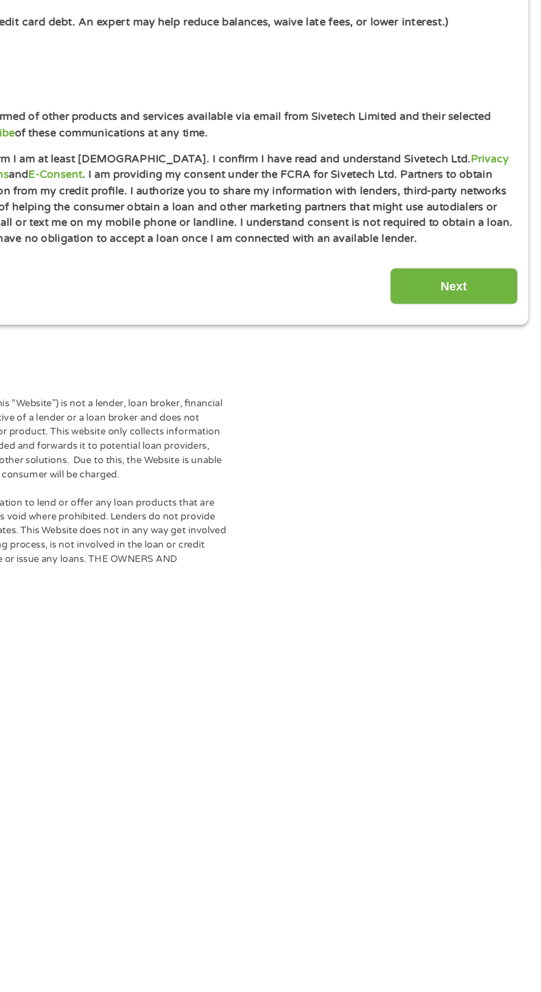
type input "220004998700"
click at [488, 782] on input "Next" at bounding box center [476, 785] width 94 height 27
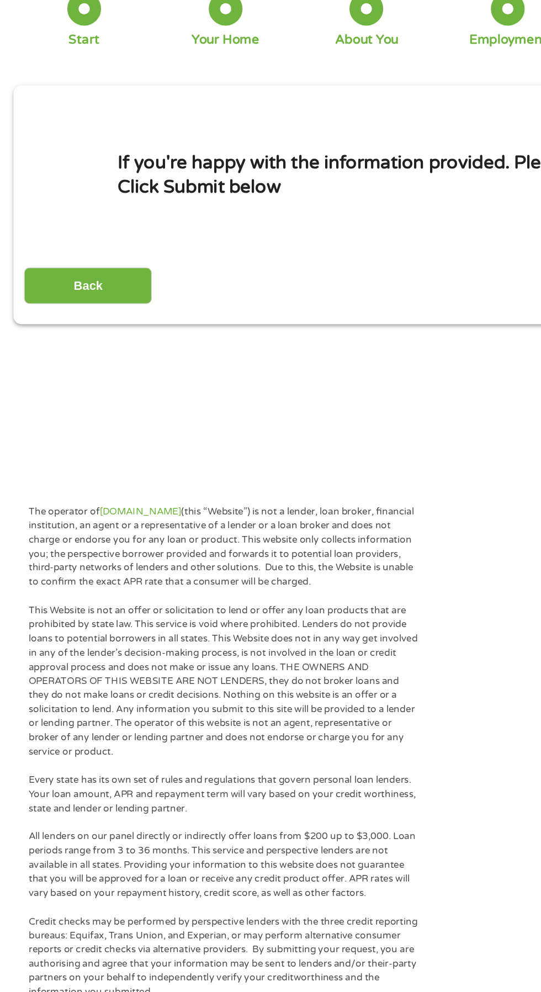
scroll to position [0, 0]
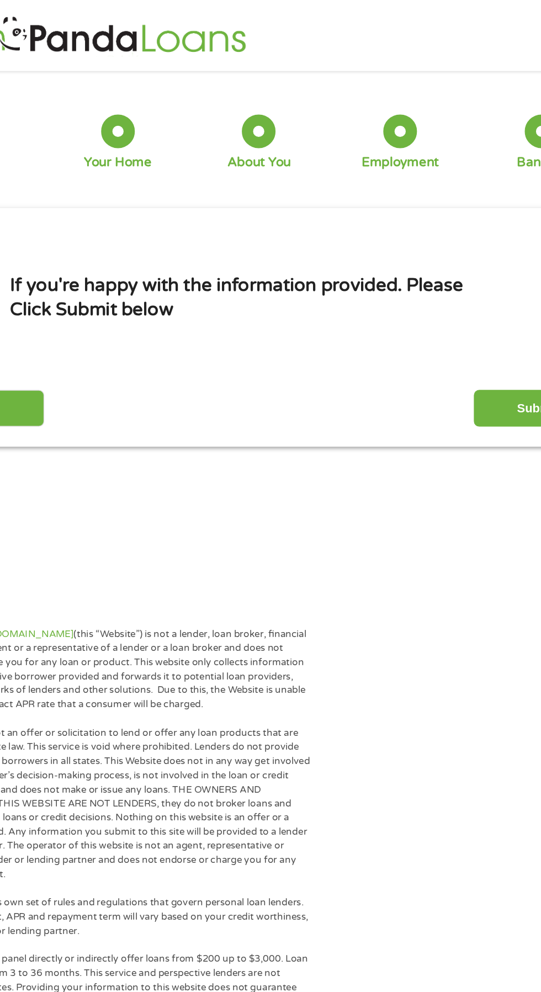
click at [449, 301] on input "Submit" at bounding box center [476, 300] width 94 height 27
